Goal: Transaction & Acquisition: Book appointment/travel/reservation

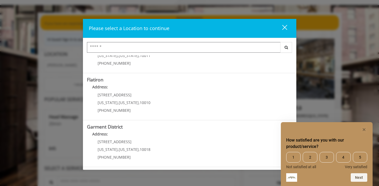
scroll to position [30, 0]
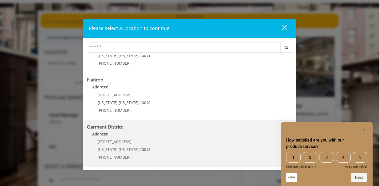
click at [172, 149] on District "Garment District Address: [STREET_ADDRESS][US_STATE][US_STATE] (212) 997-4247" at bounding box center [189, 144] width 205 height 39
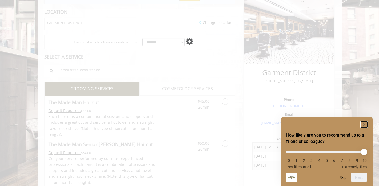
click at [364, 123] on rect "Hide survey" at bounding box center [364, 125] width 6 height 6
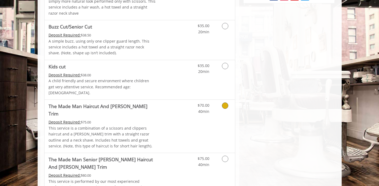
scroll to position [330, 0]
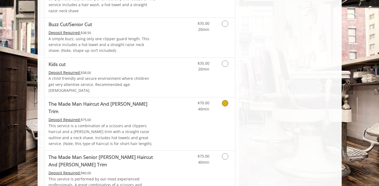
click at [225, 100] on icon "Grooming services" at bounding box center [225, 103] width 6 height 6
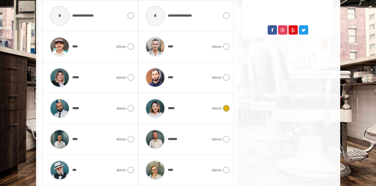
scroll to position [295, 0]
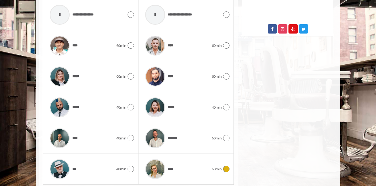
click at [155, 164] on img at bounding box center [155, 170] width 20 height 20
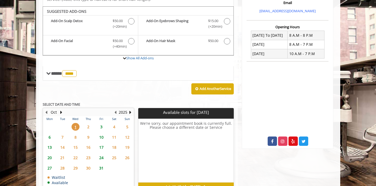
scroll to position [182, 0]
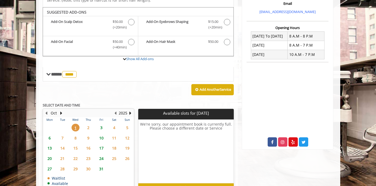
click at [88, 134] on span "9" at bounding box center [88, 138] width 8 height 8
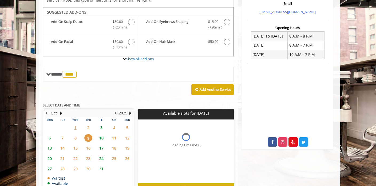
scroll to position [206, 0]
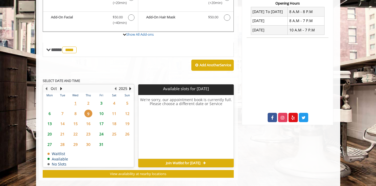
click at [101, 110] on span "10" at bounding box center [101, 114] width 8 height 8
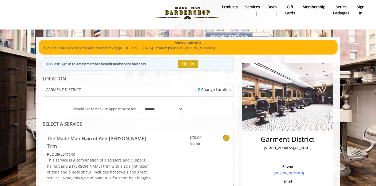
scroll to position [0, 0]
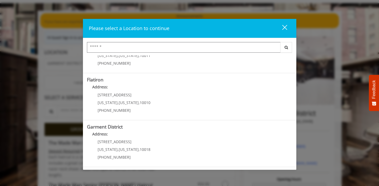
scroll to position [32, 0]
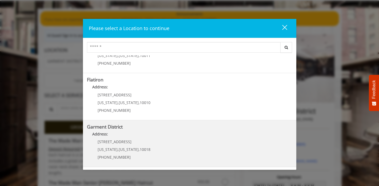
click at [117, 137] on District "Address:" at bounding box center [189, 136] width 205 height 9
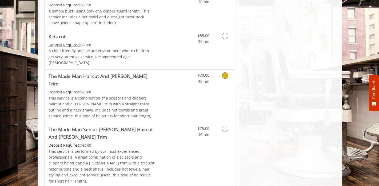
scroll to position [359, 0]
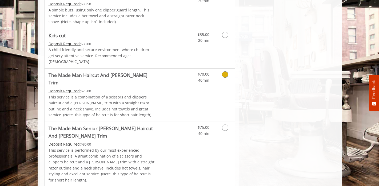
click at [224, 71] on icon "Grooming services" at bounding box center [225, 74] width 6 height 6
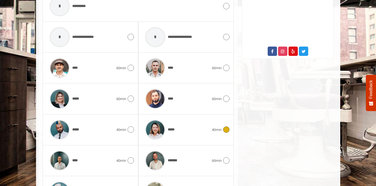
scroll to position [280, 0]
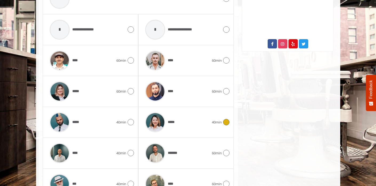
click at [173, 120] on span "*****" at bounding box center [159, 122] width 34 height 25
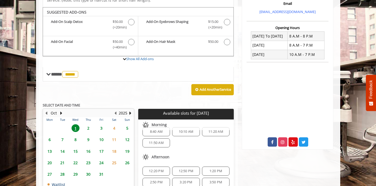
scroll to position [8, 0]
click at [87, 136] on span "9" at bounding box center [88, 140] width 8 height 8
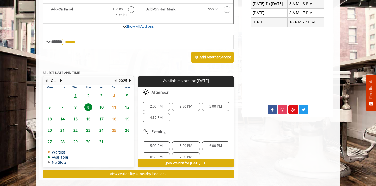
scroll to position [1, 0]
click at [50, 115] on span "13" at bounding box center [50, 119] width 8 height 8
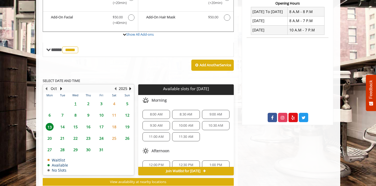
scroll to position [214, 0]
